Goal: Use online tool/utility: Use online tool/utility

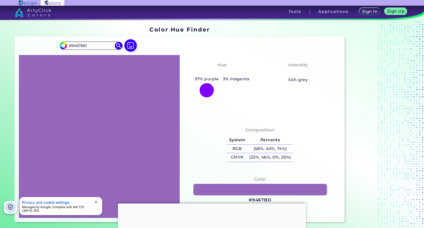
click at [129, 146] on div at bounding box center [99, 136] width 161 height 163
click at [132, 45] on img at bounding box center [130, 45] width 15 height 15
click at [0, 0] on input "file" at bounding box center [0, 0] width 0 height 0
type input "#ffffff"
type input "#FFFFFF"
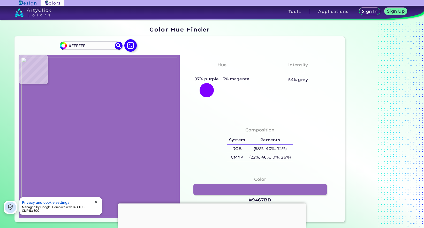
type input "#fefefe"
type input "#FEFEFE"
type input "#fcfbfd"
type input "#FCFBFD"
type input "#e0d3eb"
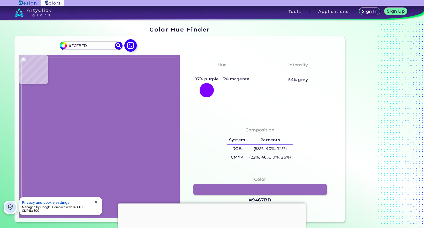
type input "#E0D3EB"
type input "#c5acdb"
type input "#C5ACDB"
type input "#b89ad3"
type input "#B89AD3"
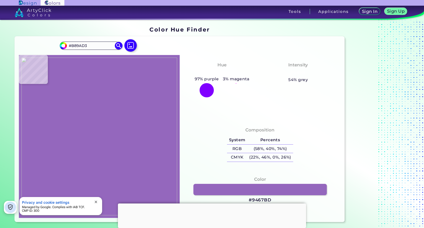
type input "#a782c8"
type input "#A782C8"
type input "#996fc0"
type input "#996FC0"
type input "#9467bd"
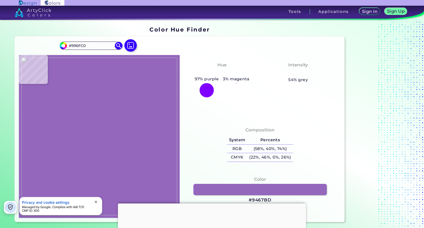
type input "#9467BD"
type input "#9468bd"
type input "#9468BD"
type input "#ab88cb"
type input "#AB88CB"
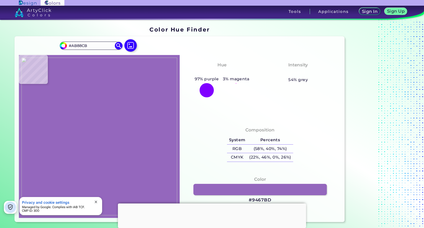
type input "#ffffff"
type input "#FFFFFF"
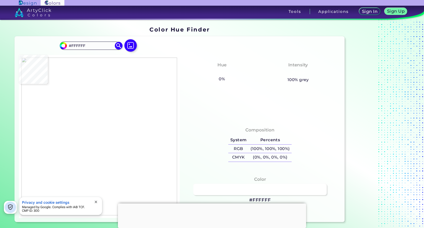
type input "#d9c8e7"
type input "#D9C8E7"
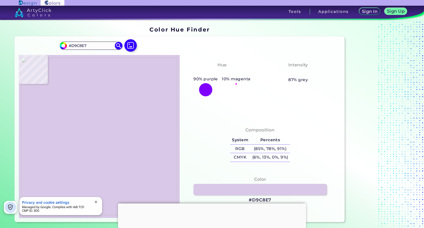
type input "#9467bd"
type input "#9467BD"
type input "#9569be"
type input "#9569BE"
type input "#ffffff"
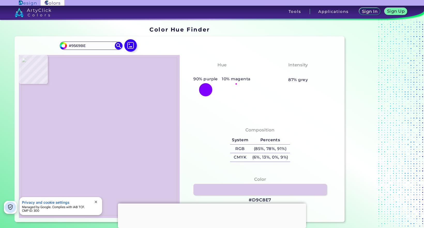
type input "#FFFFFF"
type input "#ebe2e1"
type input "#EBE2E1"
type input "#eae0df"
type input "#EAE0DF"
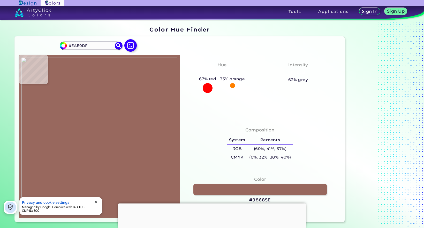
type input "#98685e"
type input "#98685E"
type input "#8f5b51"
type input "#8F5B51"
type input "#8c564c"
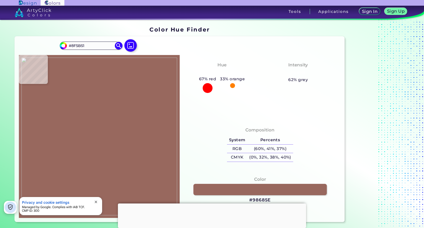
type input "#8C564C"
type input "#936056"
type input "#a1756c"
type input "#A1756C"
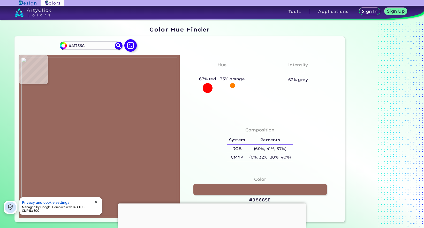
type input "#e7dcda"
type input "#E7DCDA"
type input "#fefefe"
type input "#FEFEFE"
type input "#ffffff"
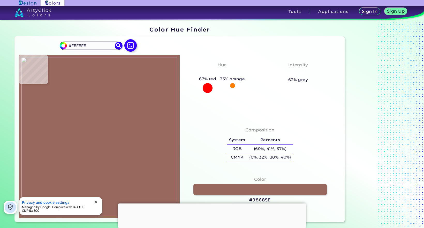
type input "#FFFFFF"
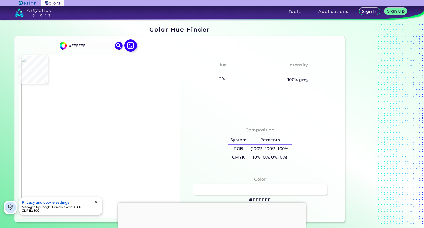
type input "#000000"
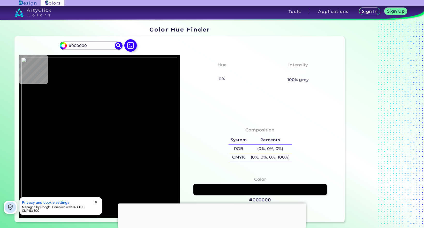
type input "#ffffff"
type input "#FFFFFF"
type input "#faf9f8"
type input "#FAF9F8"
type input "#ffffff"
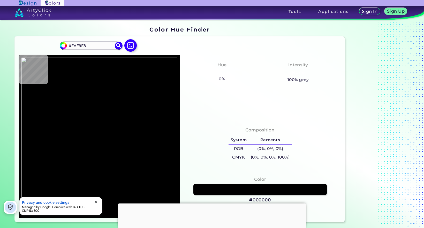
type input "#FFFFFF"
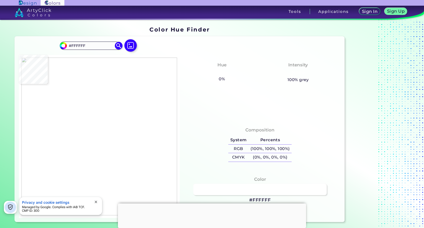
type input "#000000"
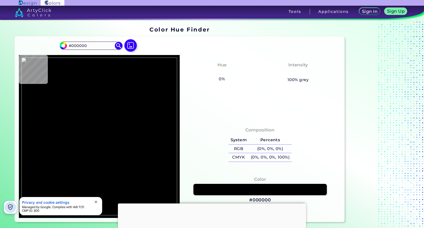
type input "#ffffff"
type input "#FFFFFF"
type input "#f6f2f9"
type input "#F6F2F9"
type input "#9569bd"
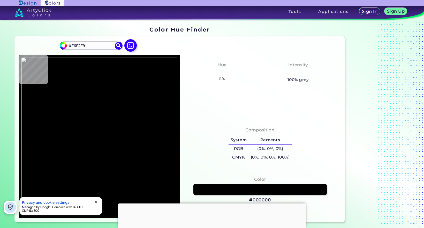
type input "#9569BD"
type input "#9467bd"
type input "#9467BD"
type input "#c9b3dd"
type input "#C9B3DD"
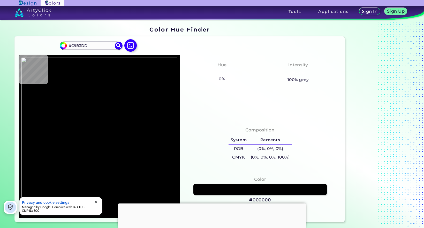
type input "#ffffff"
type input "#FFFFFF"
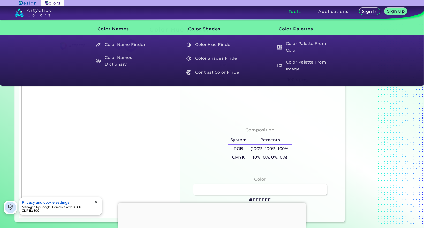
type input "#fcfbfd"
type input "#FCFBFD"
type input "#faf7fc"
type input "#FAF7FC"
type input "#f6f2f9"
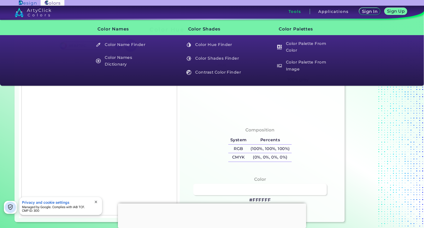
type input "#F6F2F9"
type input "#f0e9f6"
type input "#F0E9F6"
type input "#ece4f3"
type input "#ECE4F3"
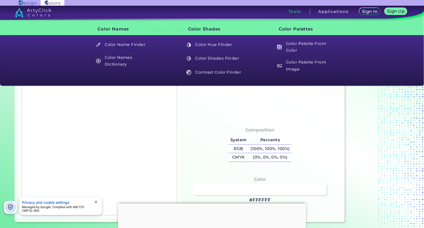
type input "#e0d2eb"
type input "#E0D2EB"
type input "#d7c6e6"
type input "#D7C6E6"
type input "#ba9cd4"
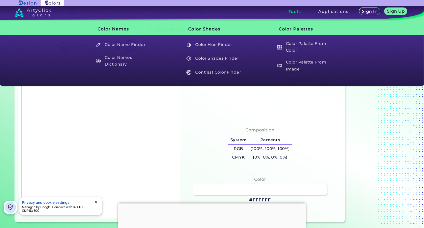
type input "#BA9CD4"
type input "#a47dc6"
type input "#A47DC6"
type input "#a077c4"
type input "#A077C4"
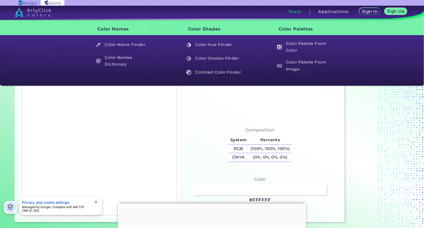
type input "#9a6fc0"
type input "#9A6FC0"
type input "#986bbf"
type input "#986BBF"
type input "#966abe"
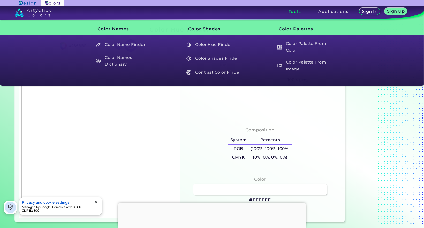
type input "#966ABE"
type input "#9569bd"
type input "#9569BD"
type input "#9568bd"
type input "#9568BD"
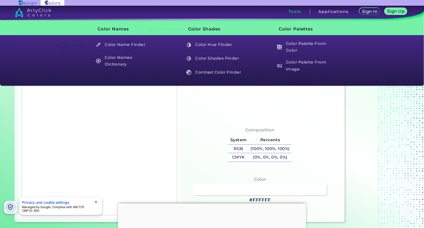
type input "#9467bd"
type input "#9467BD"
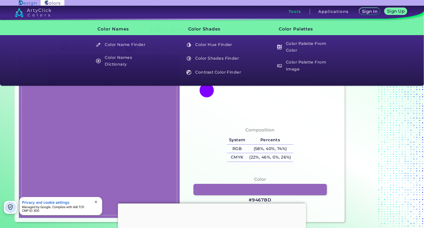
type input "#bfa3d7"
type input "#BFA3D7"
type input "#f6f2f9"
type input "#F6F2F9"
type input "#ffffff"
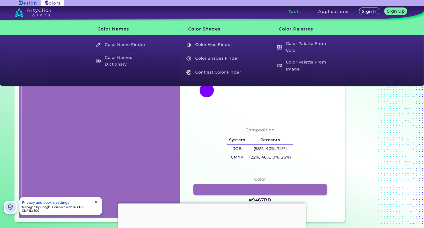
type input "#FFFFFF"
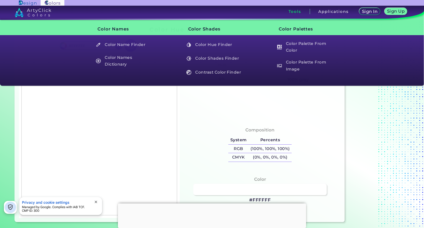
type input "#fefefe"
type input "#FEFEFE"
type input "#fefdfe"
type input "#FEFDFE"
type input "#fdfdfe"
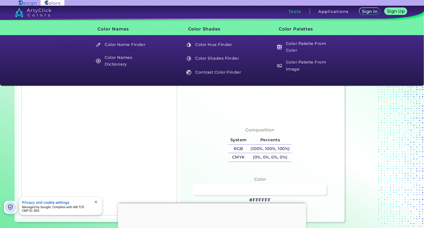
type input "#FDFDFE"
type input "#fdfcfe"
type input "#FDFCFE"
type input "#f7f4fa"
type input "#F7F4FA"
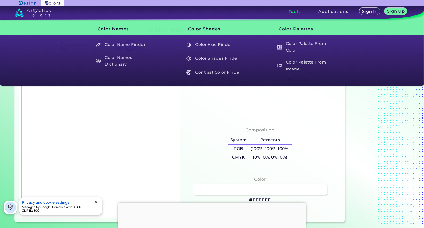
type input "#f4f0f8"
type input "#F4F0F8"
type input "#f6f3f9"
type input "#F6F3F9"
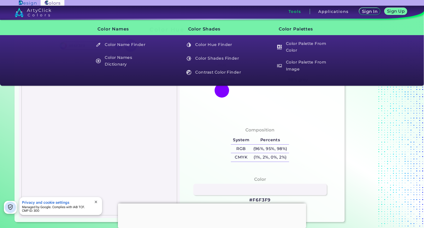
type input "#f1ebf6"
type input "#F1EBF6"
type input "#efe8f5"
type input "#EFE8F5"
type input "#eae0f1"
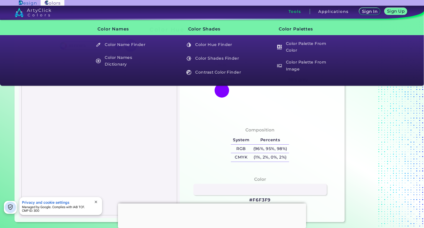
type input "#EAE0F1"
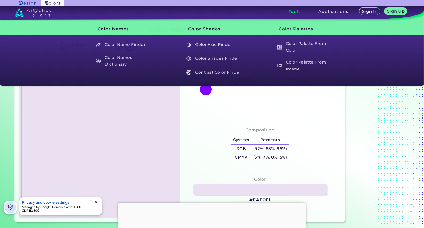
type input "#efe8f5"
type input "#EFE8F5"
type input "#fefefe"
type input "#FEFEFE"
type input "#ffffff"
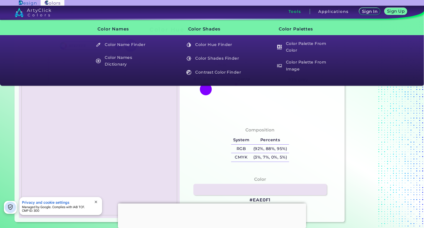
type input "#FFFFFF"
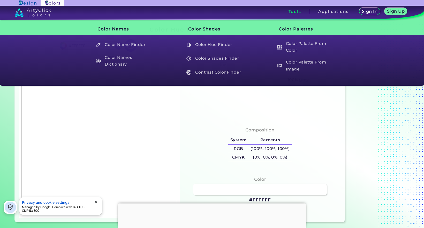
type input "#f3eef7"
type input "#F3EEF7"
type input "#e3d7ee"
type input "#E3D7EE"
type input "#d7c5e6"
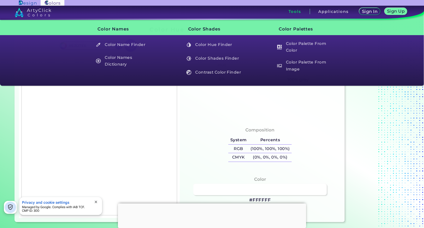
type input "#D7C5E6"
type input "#b798d2"
type input "#B798D2"
type input "#b08ece"
type input "#B08ECE"
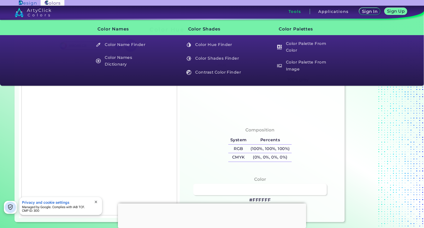
type input "#a57fc7"
type input "#A57FC7"
type input "#9467bd"
type input "#9467BD"
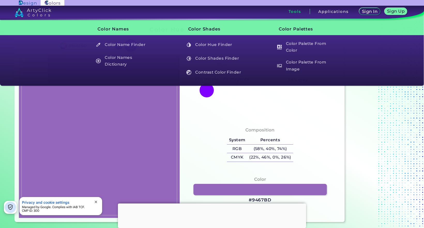
click at [157, 138] on img at bounding box center [98, 137] width 155 height 158
click at [148, 124] on img at bounding box center [98, 137] width 155 height 158
click at [209, 93] on div at bounding box center [206, 90] width 14 height 14
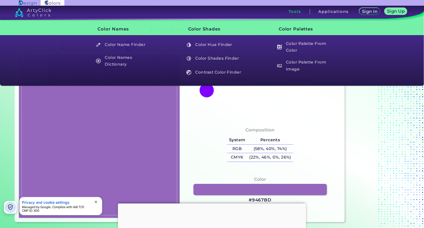
click at [149, 124] on img at bounding box center [98, 137] width 155 height 158
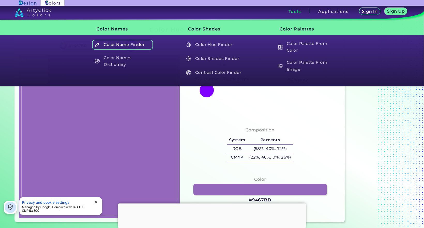
click at [125, 45] on h5 "Color Name Finder" at bounding box center [122, 45] width 61 height 10
